Goal: Book appointment/travel/reservation

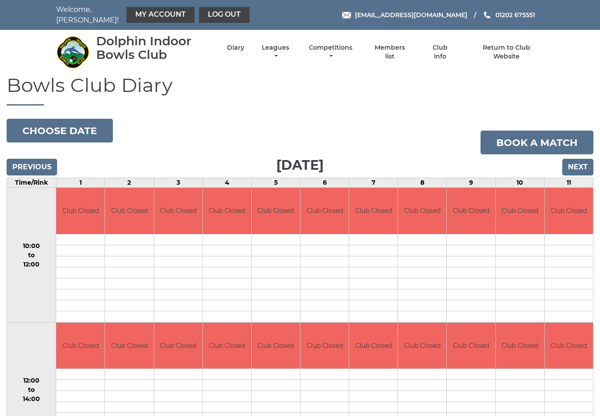
click at [577, 160] on input "Next" at bounding box center [578, 167] width 31 height 17
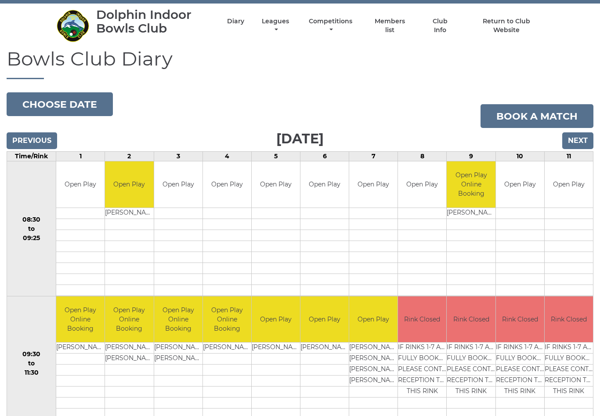
scroll to position [25, 0]
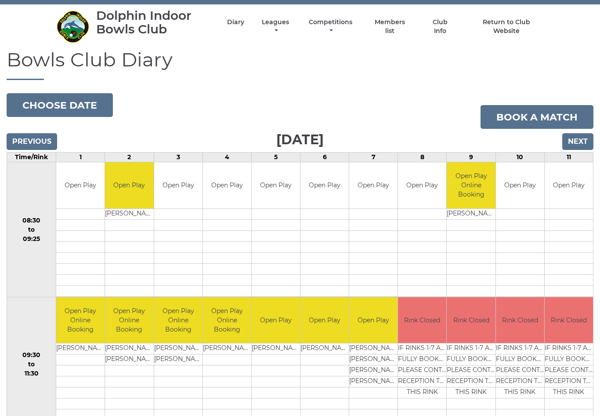
click at [576, 134] on input "Next" at bounding box center [578, 142] width 31 height 17
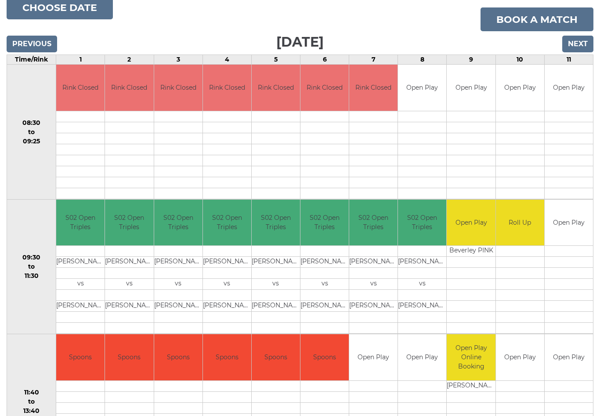
scroll to position [123, 0]
click at [580, 37] on input "Next" at bounding box center [578, 44] width 31 height 17
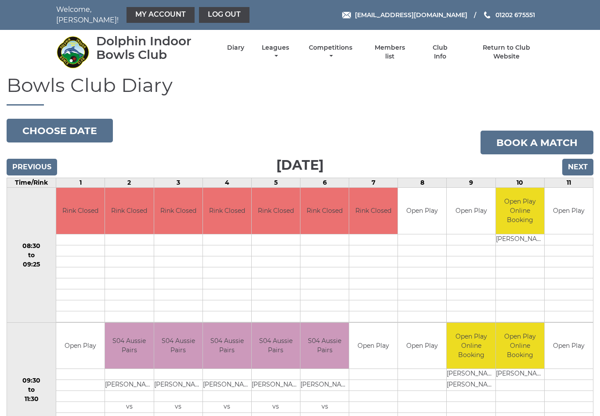
click at [584, 159] on input "Next" at bounding box center [578, 167] width 31 height 17
